Goal: Complete application form: Complete application form

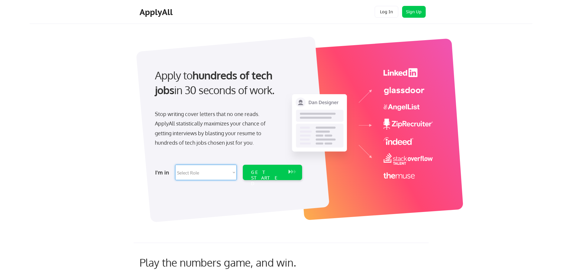
click at [228, 173] on select "Select Role Software Engineering Product Management Customer Success Sales UI/U…" at bounding box center [205, 171] width 61 height 15
select select ""sales0""
click at [175, 164] on select "Select Role Software Engineering Product Management Customer Success Sales UI/U…" at bounding box center [205, 171] width 61 height 15
select select ""sales0""
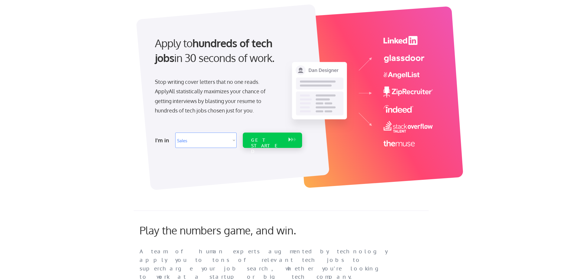
scroll to position [29, 0]
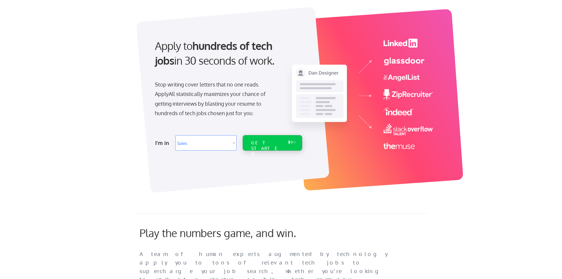
click at [272, 146] on div "GET STARTED" at bounding box center [266, 142] width 37 height 15
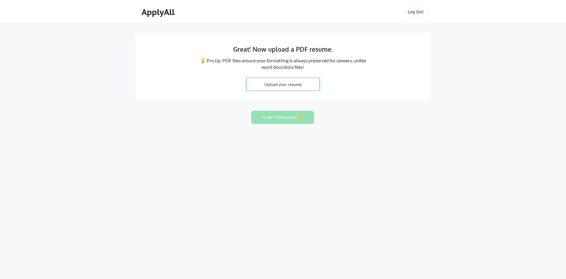
click at [290, 85] on input "file" at bounding box center [282, 84] width 73 height 13
type input "C:\fakepath\DMW Resume.pdf"
click at [291, 116] on button "Enter Preferences 👉" at bounding box center [282, 117] width 63 height 13
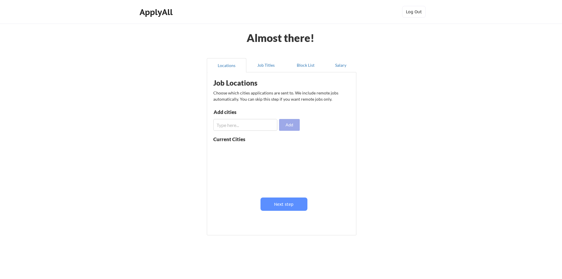
click at [291, 125] on button "Add" at bounding box center [289, 125] width 21 height 12
click at [230, 125] on input "input" at bounding box center [245, 125] width 64 height 12
type input "st. louis"
click at [284, 124] on button "Add" at bounding box center [289, 125] width 21 height 12
click at [225, 150] on div "st. louis" at bounding box center [232, 150] width 39 height 6
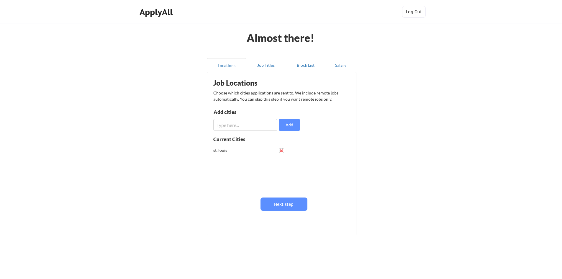
click at [281, 151] on button at bounding box center [281, 150] width 4 height 4
click at [236, 124] on input "input" at bounding box center [245, 125] width 64 height 12
type input "St. Louis"
click at [288, 126] on button "Add" at bounding box center [289, 125] width 21 height 12
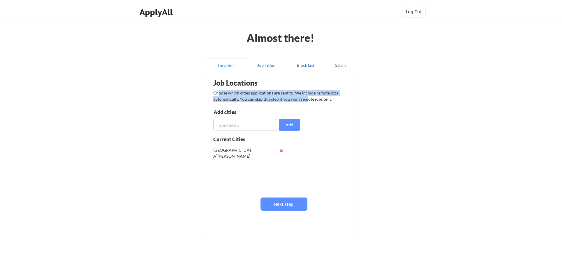
drag, startPoint x: 227, startPoint y: 94, endPoint x: 304, endPoint y: 101, distance: 77.8
click at [304, 101] on div "Choose which cities applications are sent to. We include remote jobs automatica…" at bounding box center [281, 96] width 136 height 12
click at [305, 101] on div "Choose which cities applications are sent to. We include remote jobs automatica…" at bounding box center [281, 96] width 136 height 12
drag, startPoint x: 228, startPoint y: 95, endPoint x: 308, endPoint y: 100, distance: 80.3
click at [306, 100] on div "Choose which cities applications are sent to. We include remote jobs automatica…" at bounding box center [281, 96] width 136 height 12
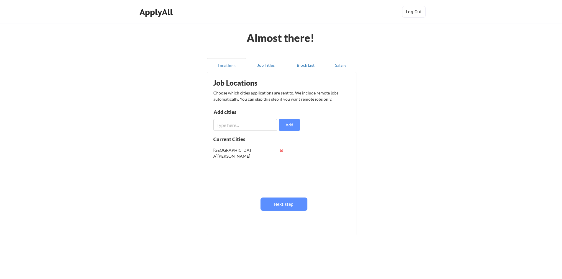
click at [308, 100] on div "Choose which cities applications are sent to. We include remote jobs automatica…" at bounding box center [281, 96] width 136 height 12
click at [242, 126] on input "input" at bounding box center [245, 125] width 64 height 12
type input "Remote"
click at [292, 126] on button "Add" at bounding box center [289, 125] width 21 height 12
click at [285, 205] on button "Next step" at bounding box center [283, 203] width 47 height 13
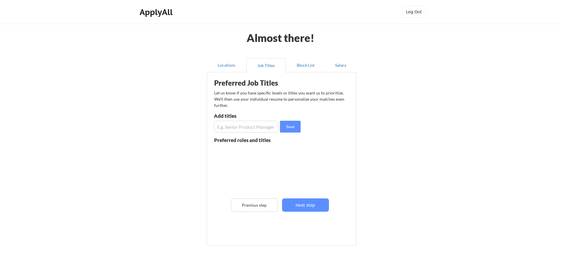
click at [228, 127] on input "input" at bounding box center [246, 127] width 64 height 12
type input "VP of Solutions Architecture"
click at [290, 127] on button "Save" at bounding box center [290, 127] width 21 height 12
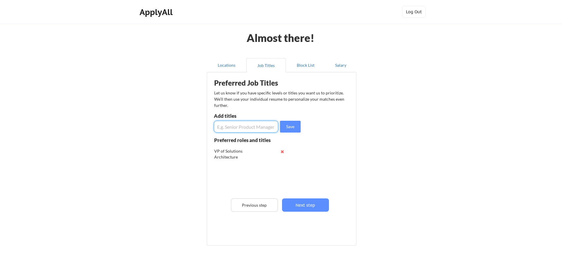
click at [246, 128] on input "input" at bounding box center [246, 127] width 64 height 12
type input "Manger of Solutions Architecture"
click at [290, 122] on button "Save" at bounding box center [290, 127] width 21 height 12
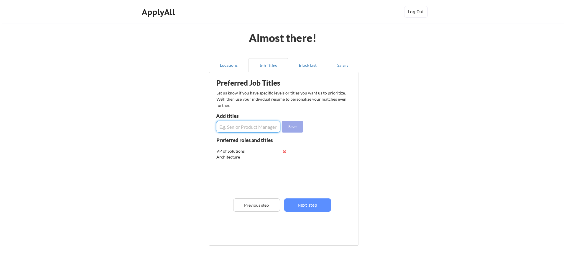
scroll to position [0, 0]
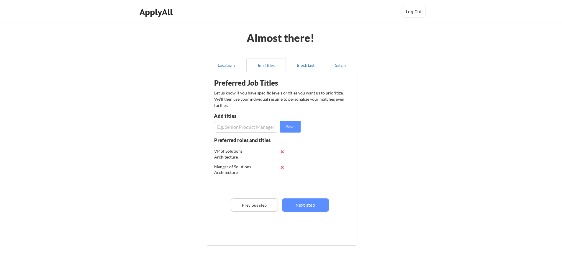
click at [231, 128] on input "input" at bounding box center [246, 127] width 64 height 12
type input "Solutions Architect"
click at [297, 126] on button "Save" at bounding box center [290, 127] width 21 height 12
click at [302, 207] on button "Next step" at bounding box center [305, 204] width 47 height 13
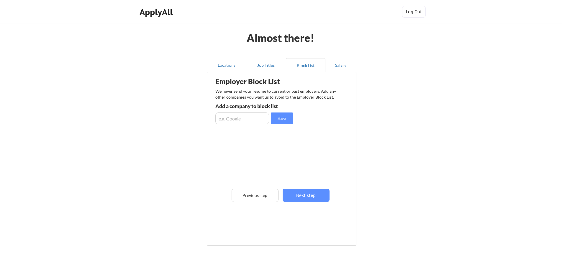
click at [237, 118] on input "input" at bounding box center [242, 118] width 54 height 12
type input "Lightedge"
click at [281, 115] on button "Save" at bounding box center [282, 118] width 22 height 12
click at [312, 196] on button "Next step" at bounding box center [305, 194] width 47 height 13
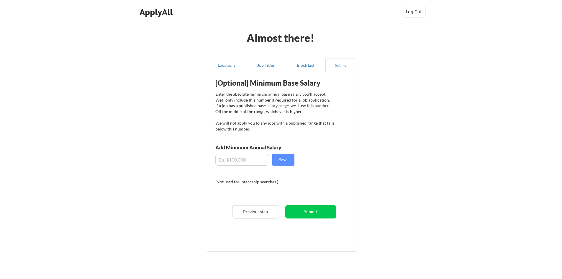
click at [238, 159] on input "input" at bounding box center [242, 160] width 54 height 12
type input "$225,000"
click at [279, 163] on button "Save" at bounding box center [283, 160] width 22 height 12
click at [311, 213] on button "Submit" at bounding box center [310, 211] width 51 height 13
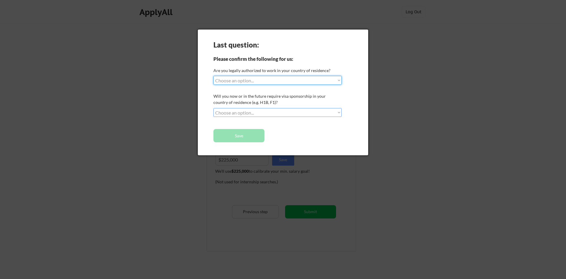
click at [264, 80] on select "Choose an option... Yes, I am a US Citizen Yes, I am a Canadian Citizen Yes, I …" at bounding box center [277, 80] width 128 height 9
select select ""yes__i_am_a_us_citizen""
click at [213, 76] on select "Choose an option... Yes, I am a US Citizen Yes, I am a Canadian Citizen Yes, I …" at bounding box center [277, 80] width 128 height 9
click at [283, 111] on select "Choose an option... No, I will not need sponsorship Yes, I will need sponsorship" at bounding box center [277, 112] width 128 height 9
select select ""no__i_will_not_need_sponsorship""
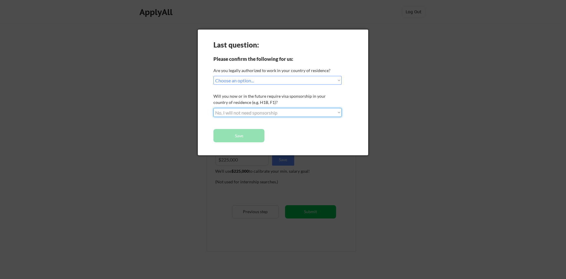
click at [213, 108] on select "Choose an option... No, I will not need sponsorship Yes, I will need sponsorship" at bounding box center [277, 112] width 128 height 9
click at [240, 137] on button "Save" at bounding box center [238, 135] width 51 height 13
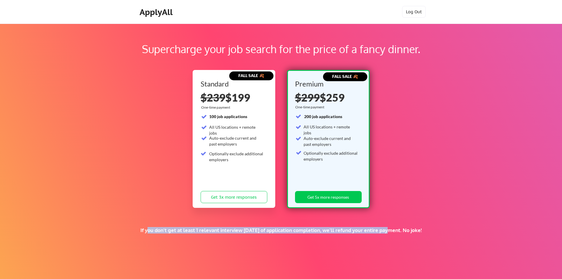
drag, startPoint x: 136, startPoint y: 232, endPoint x: 381, endPoint y: 231, distance: 245.8
click at [381, 231] on div "If you don't get at least 1 relevant interview within 1 month of application co…" at bounding box center [280, 230] width 357 height 6
click at [376, 240] on div "If you don't get at least 1 relevant interview within 1 month of application co…" at bounding box center [280, 238] width 357 height 22
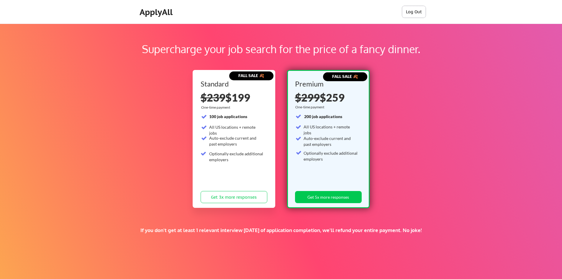
click at [415, 12] on button "Log Out" at bounding box center [414, 12] width 24 height 12
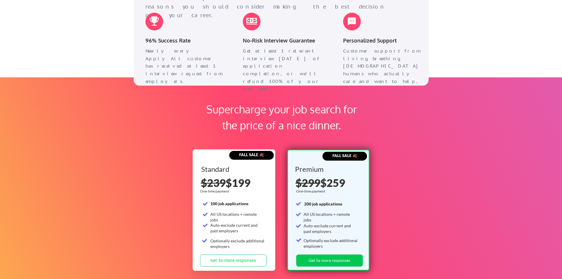
scroll to position [694, 0]
